Goal: Find specific page/section: Find specific page/section

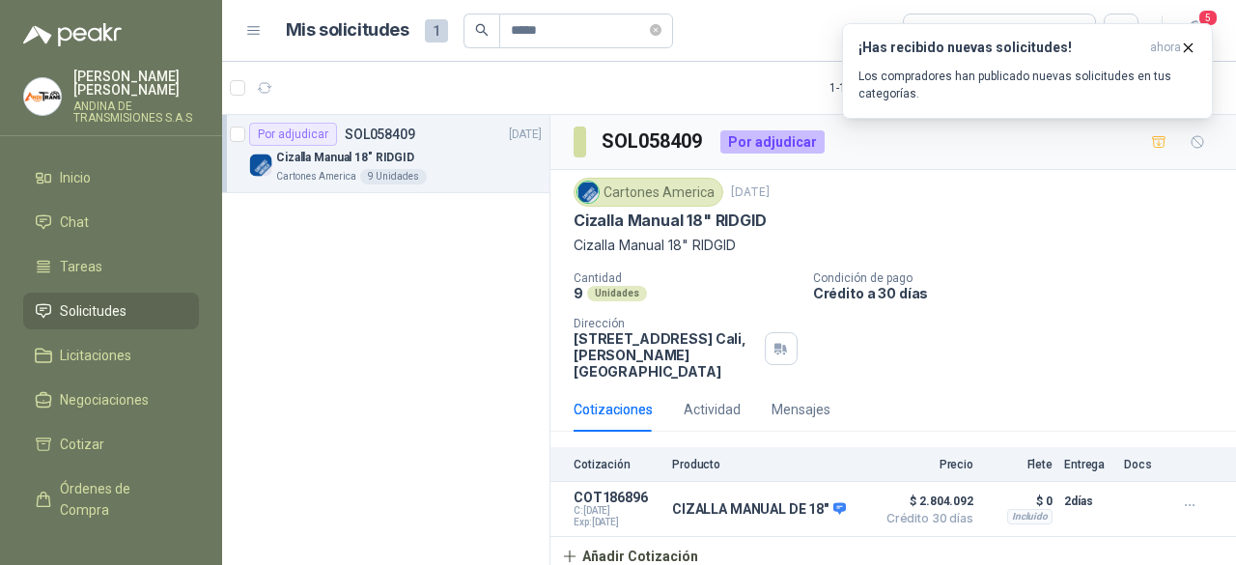
click at [82, 310] on span "Solicitudes" at bounding box center [93, 310] width 67 height 21
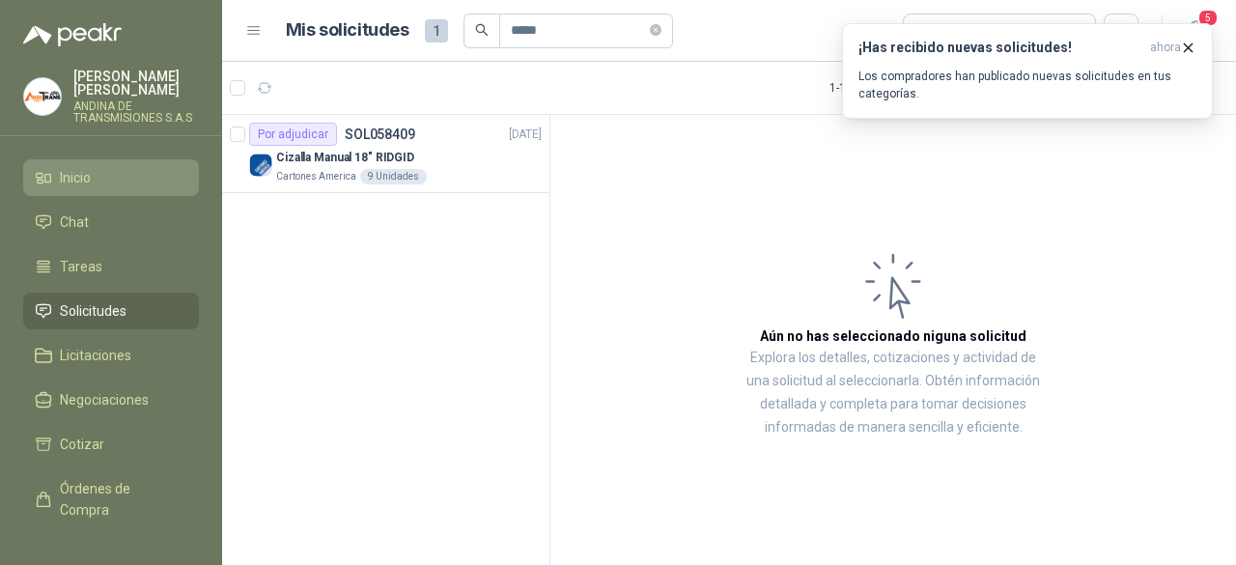
click at [83, 172] on span "Inicio" at bounding box center [75, 177] width 31 height 21
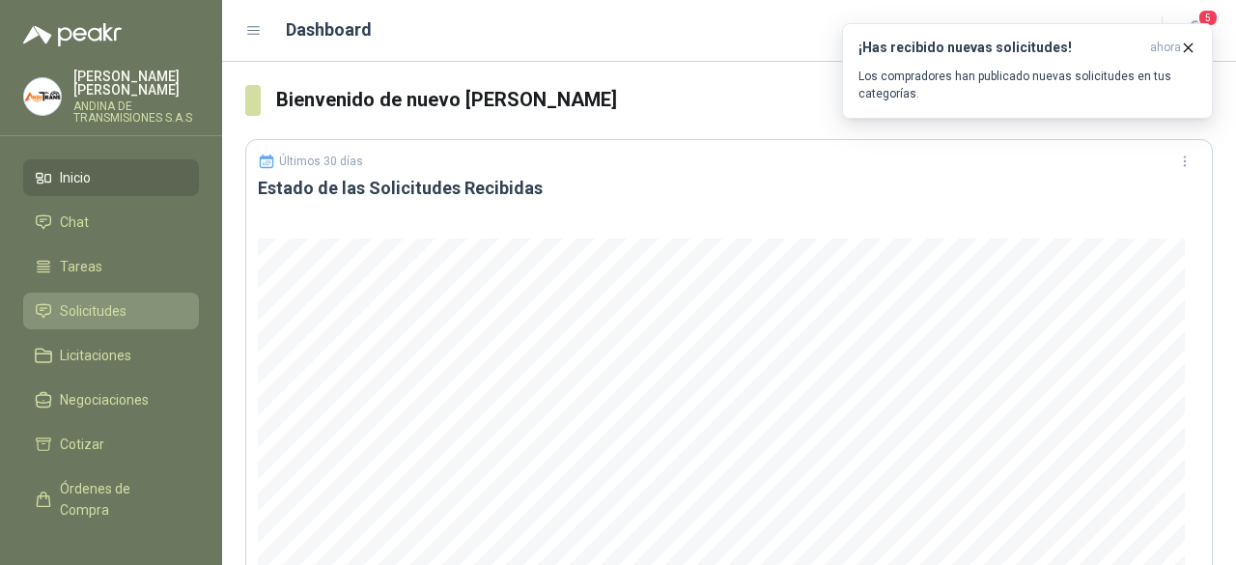
click at [79, 314] on span "Solicitudes" at bounding box center [93, 310] width 67 height 21
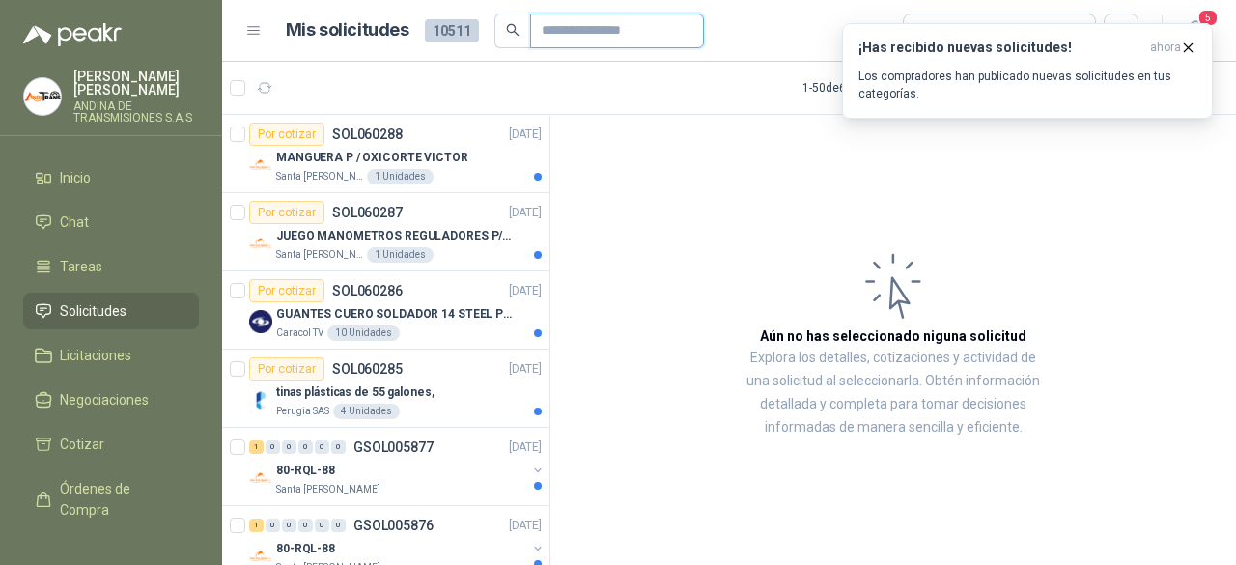
click at [579, 29] on input "text" at bounding box center [609, 30] width 135 height 33
type input "*****"
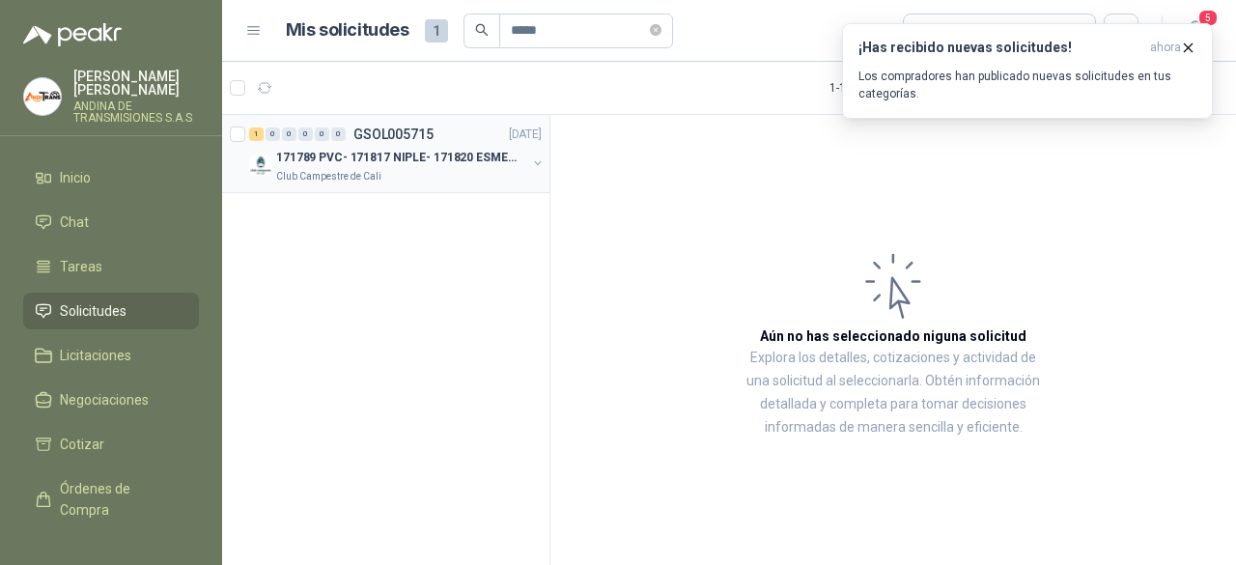
click at [435, 172] on div "Club Campestre de Cali" at bounding box center [401, 176] width 250 height 15
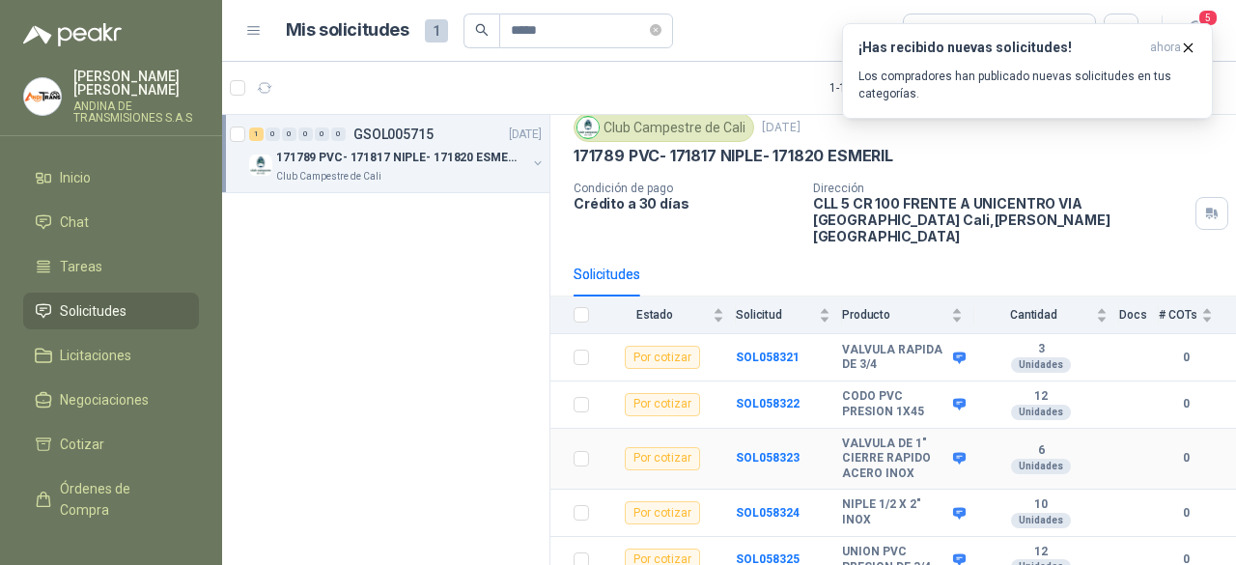
scroll to position [97, 0]
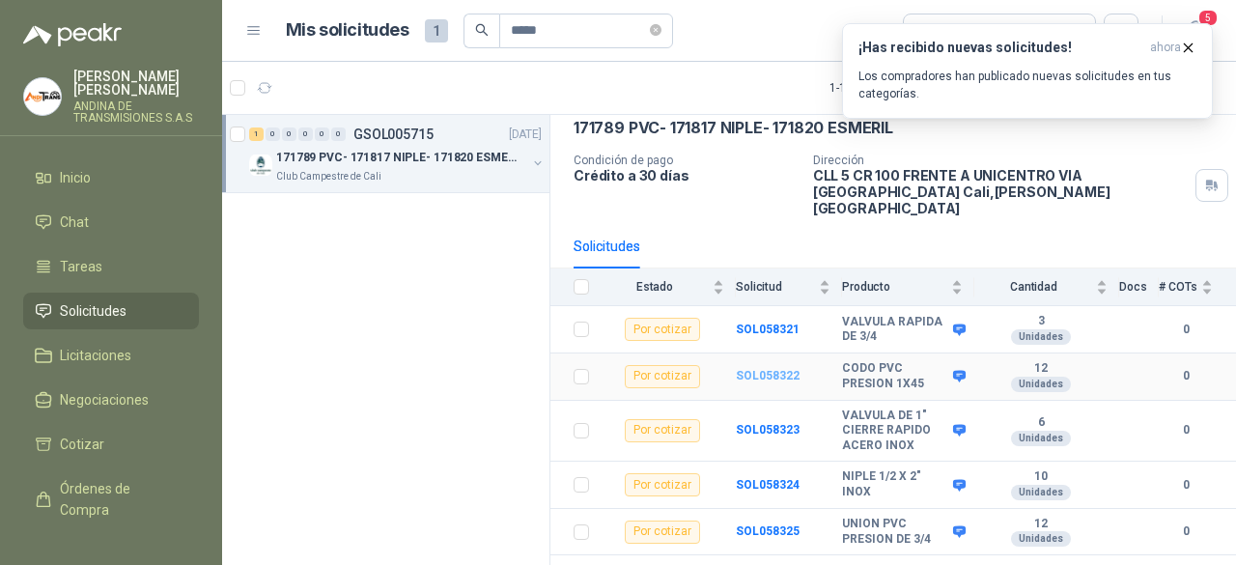
click at [768, 369] on b "SOL058322" at bounding box center [768, 376] width 64 height 14
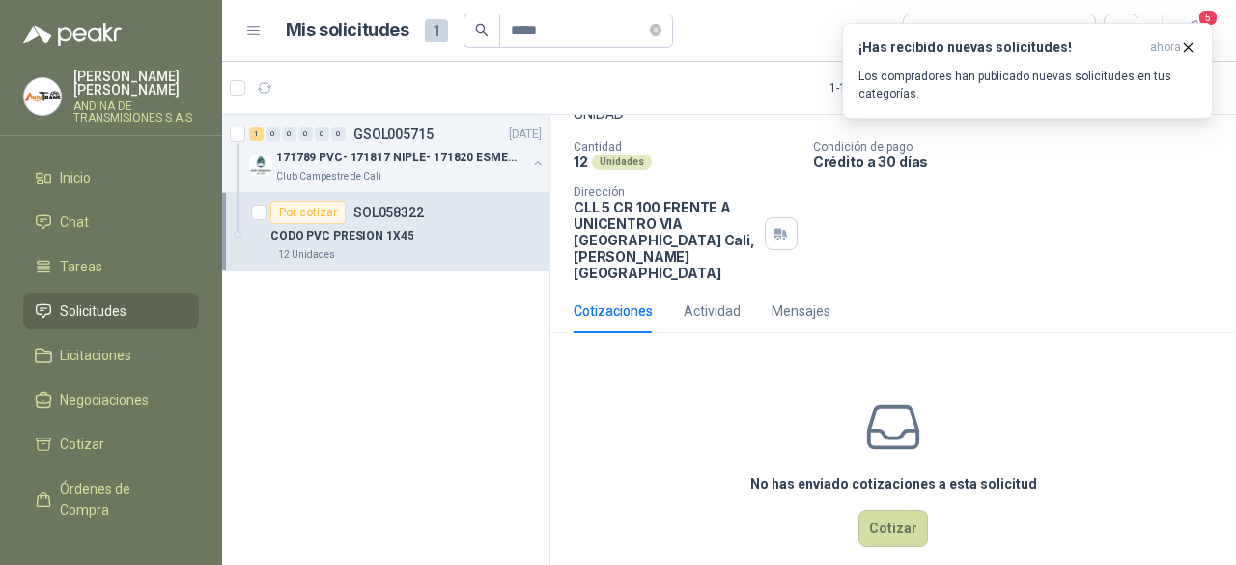
scroll to position [136, 0]
